Goal: Navigation & Orientation: Find specific page/section

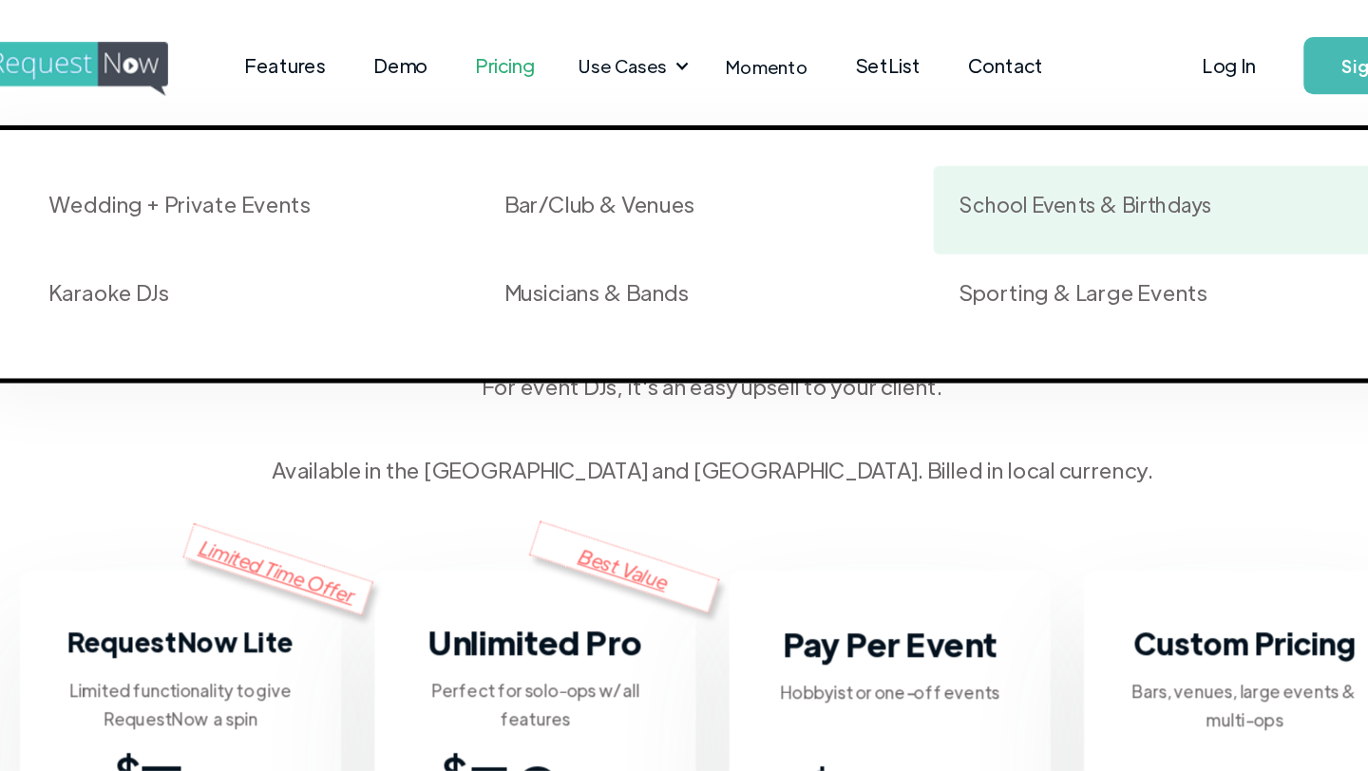
click at [943, 165] on div "School Events & Birthdays" at bounding box center [981, 162] width 200 height 23
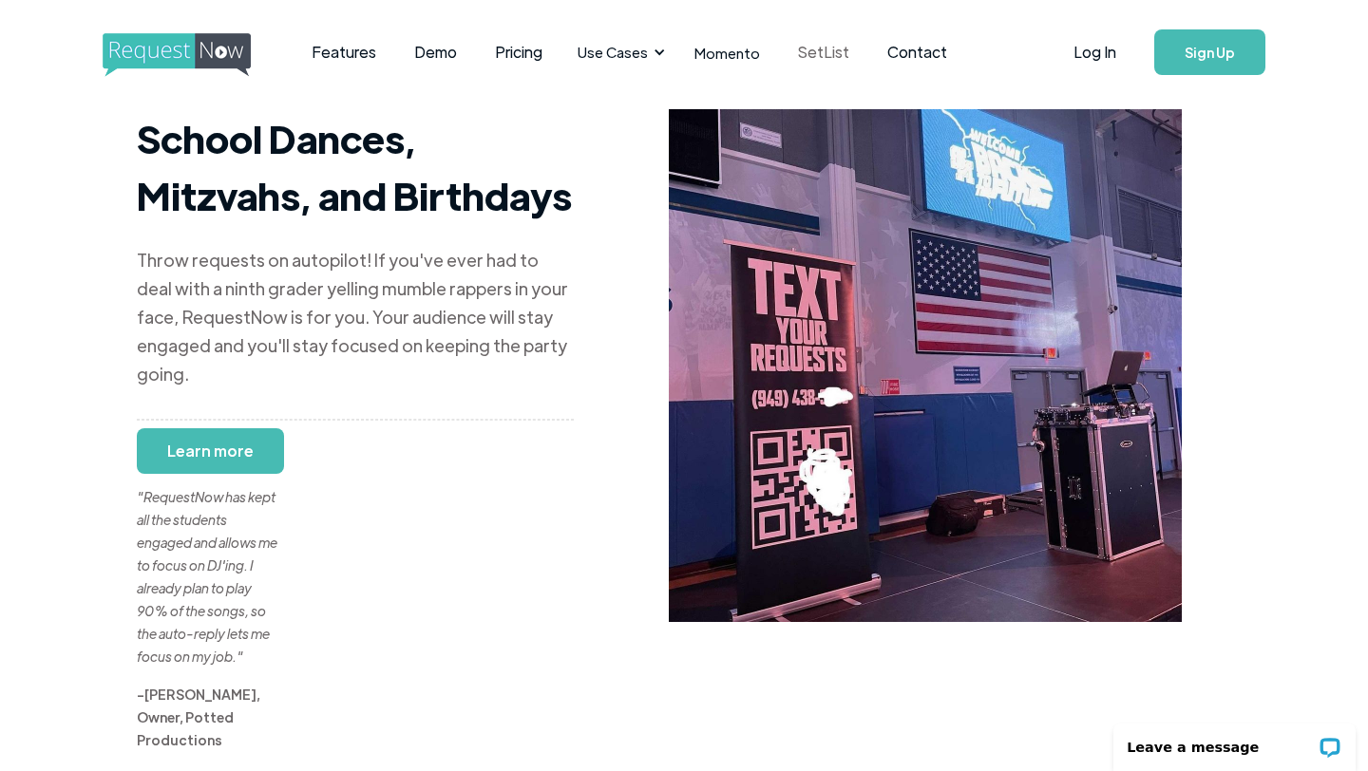
click at [816, 46] on link "SetList" at bounding box center [823, 52] width 89 height 59
